Goal: Information Seeking & Learning: Learn about a topic

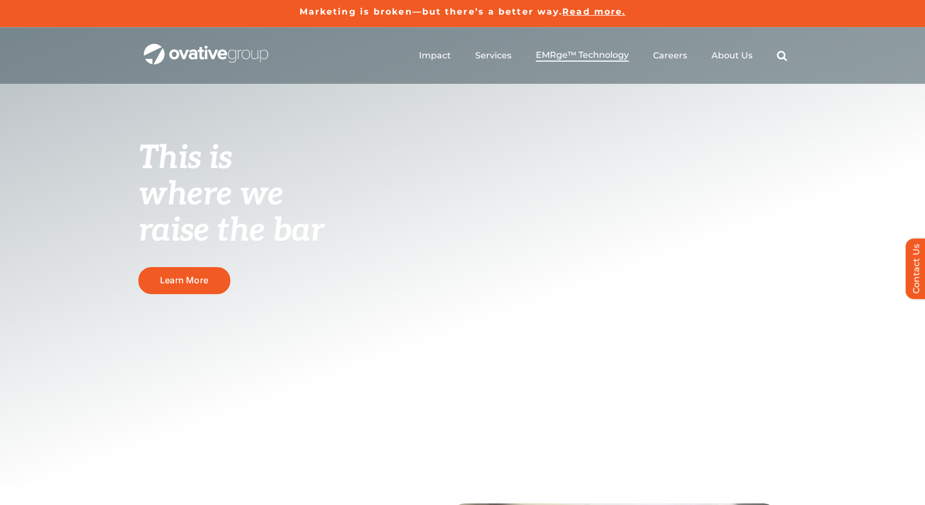
click at [566, 57] on span "EMRge™ Technology" at bounding box center [582, 55] width 93 height 11
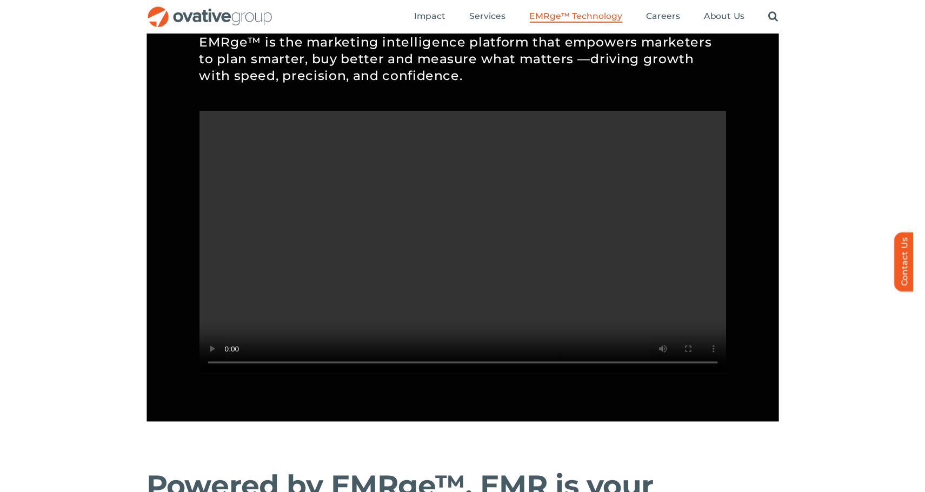
scroll to position [967, 0]
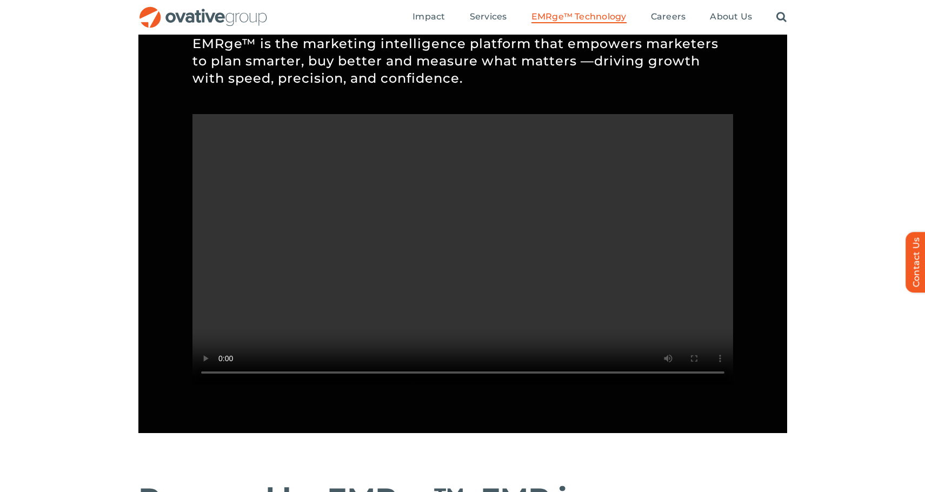
click at [841, 62] on div "Emerge-asset EMRge™ Technology Six connected capabilities. One powerful solutio…" at bounding box center [462, 28] width 925 height 898
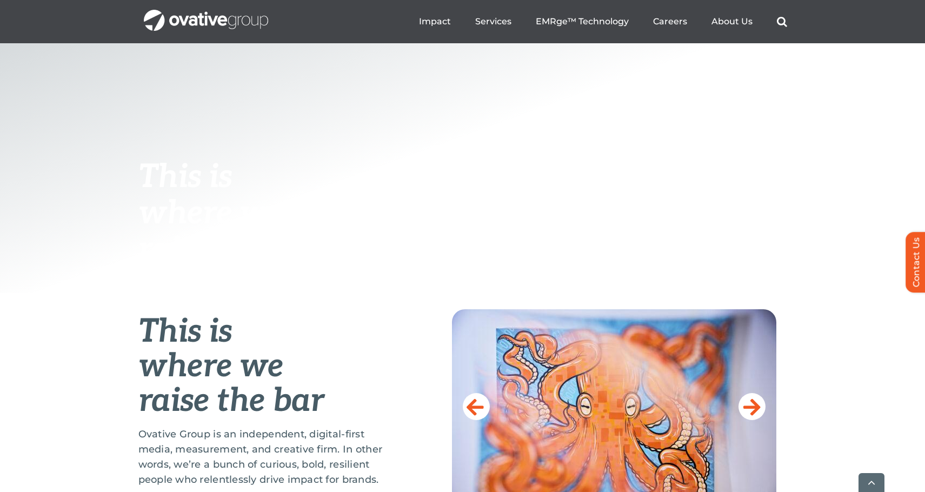
scroll to position [394, 0]
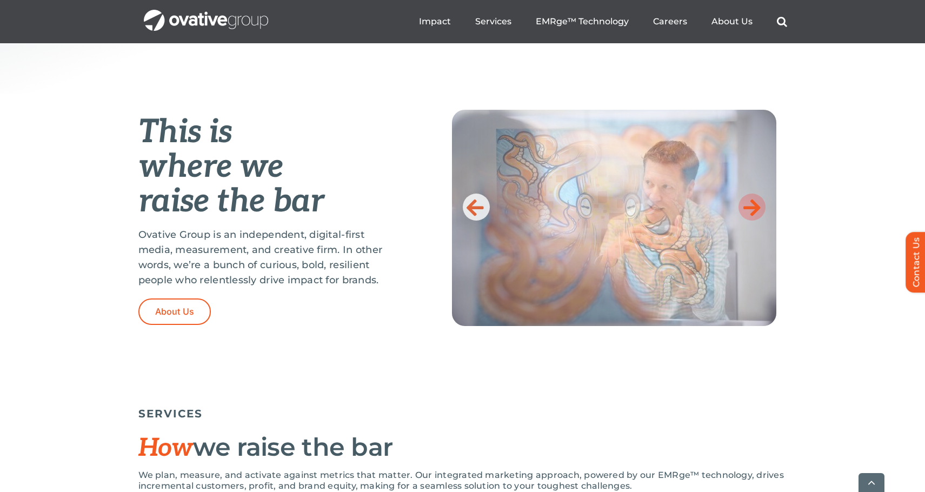
click at [755, 211] on icon at bounding box center [752, 207] width 17 height 22
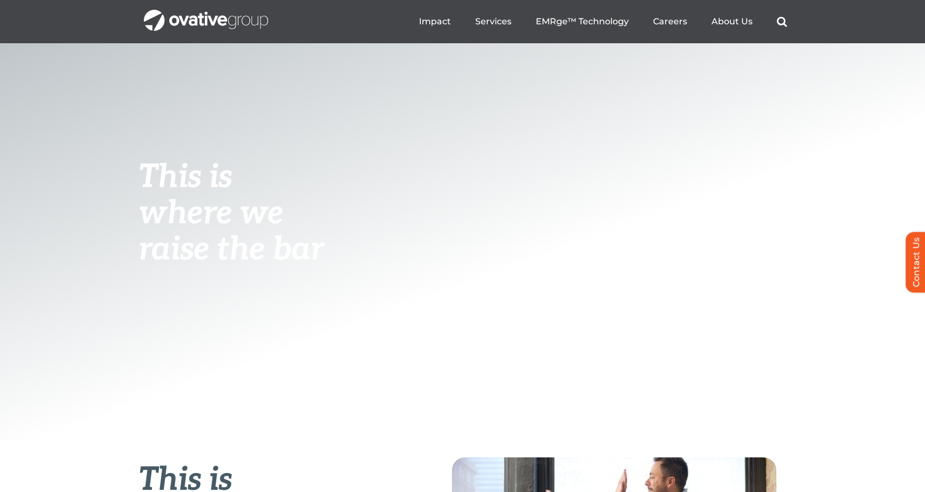
scroll to position [0, 0]
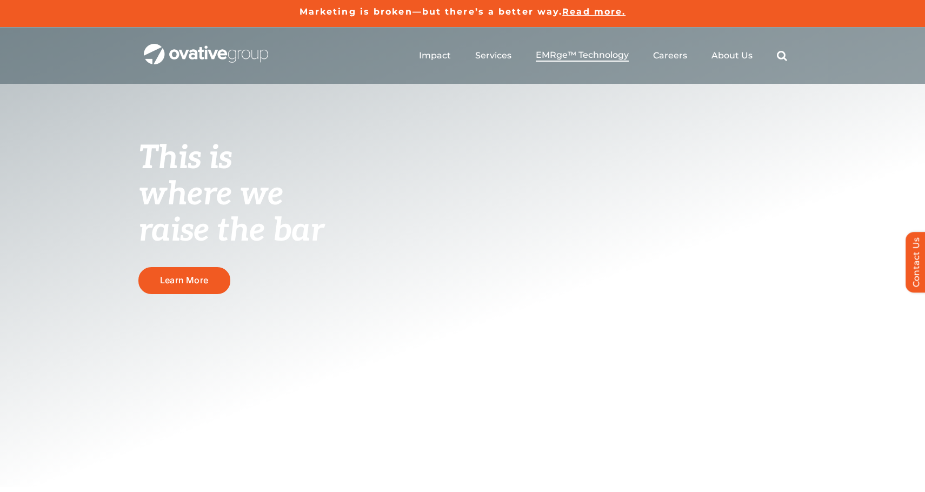
click at [556, 57] on span "EMRge™ Technology" at bounding box center [582, 55] width 93 height 11
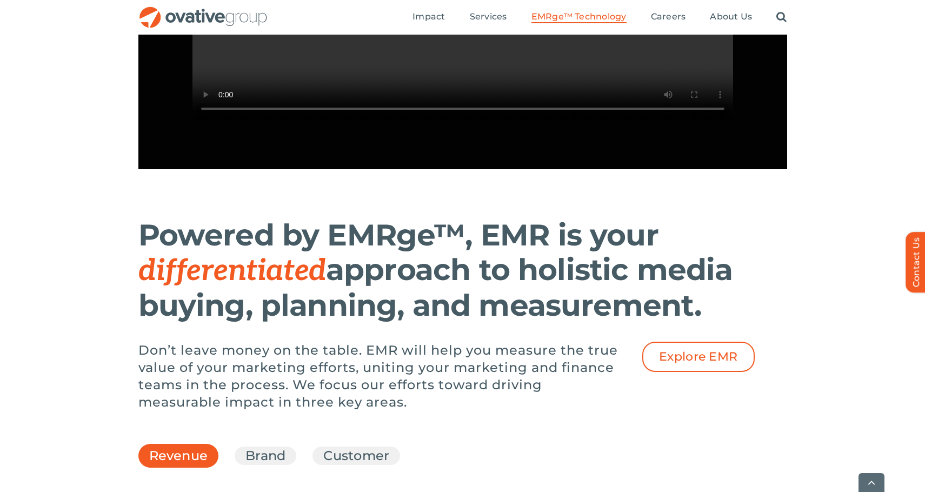
scroll to position [1299, 0]
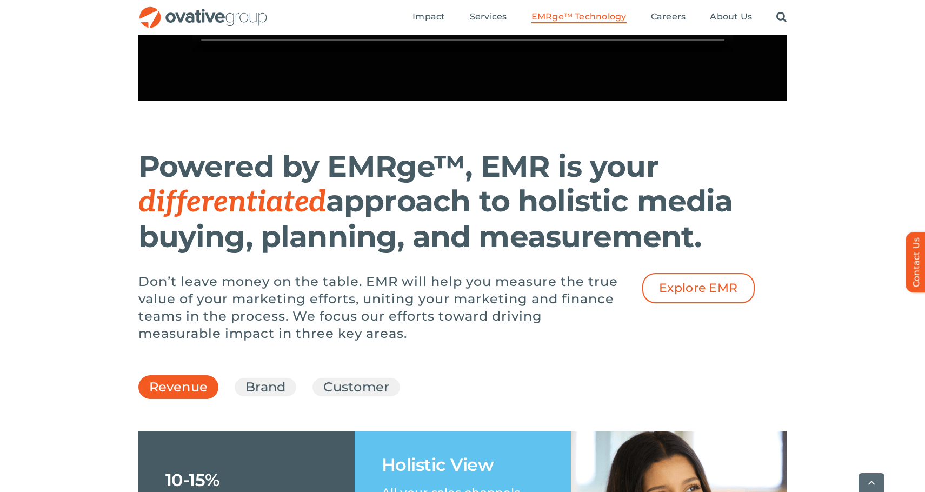
click at [509, 330] on p "Don’t leave money on the table. EMR will help you measure the true value of you…" at bounding box center [381, 307] width 487 height 69
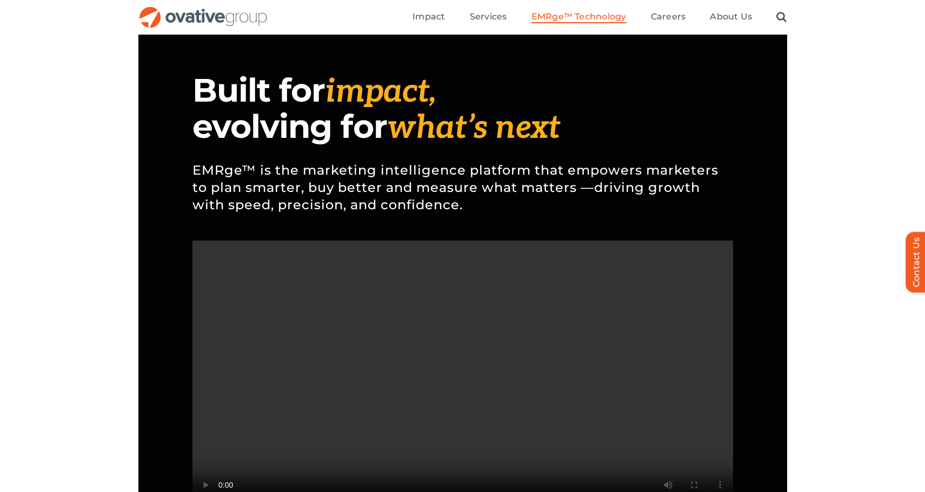
scroll to position [791, 0]
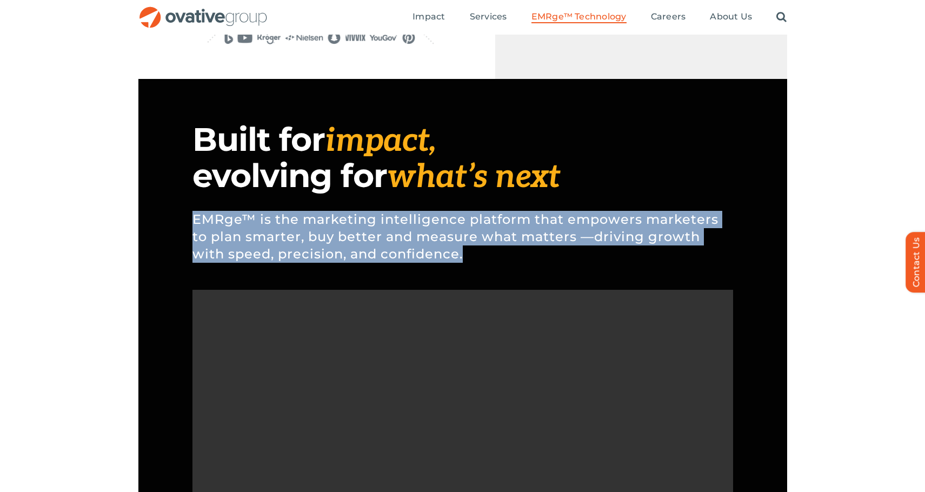
drag, startPoint x: 494, startPoint y: 258, endPoint x: 180, endPoint y: 225, distance: 316.5
click at [180, 225] on div "Built for impact, evolving for what’s next EMRge™ is the marketing intelligence…" at bounding box center [462, 344] width 649 height 530
copy p "EMRge™ is the marketing intelligence platform that empowers marketers to plan s…"
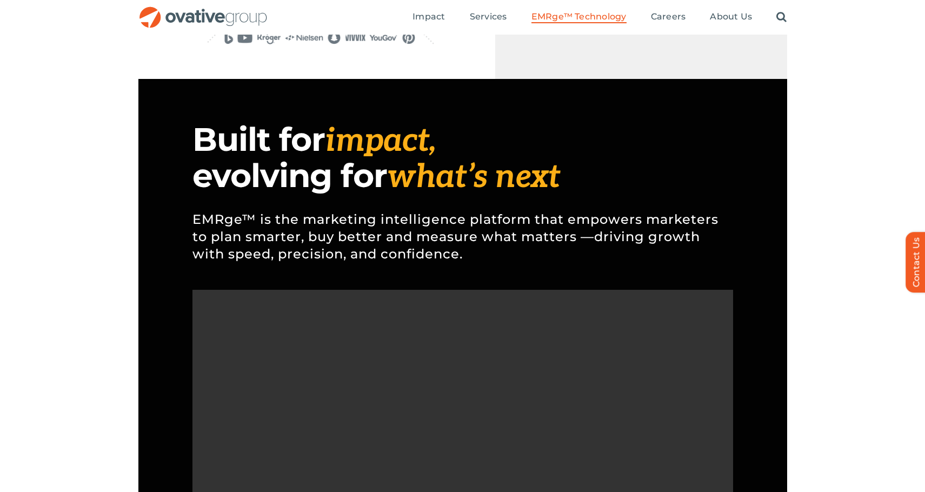
click at [570, 125] on h1 "Built for impact, evolving for what’s next" at bounding box center [463, 158] width 541 height 72
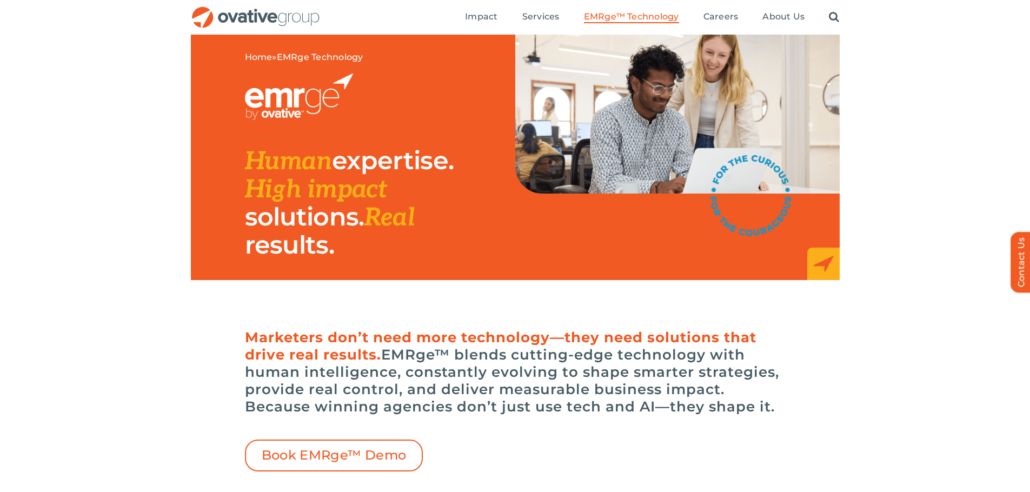
scroll to position [0, 0]
